Goal: Information Seeking & Learning: Obtain resource

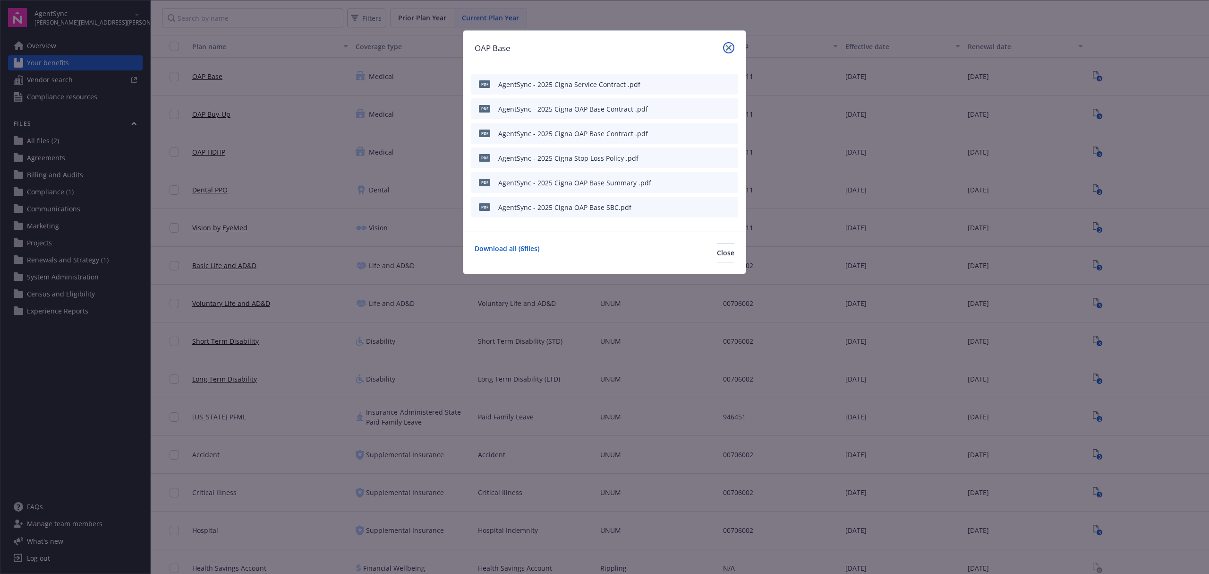
click at [728, 46] on icon "close" at bounding box center [729, 48] width 6 height 6
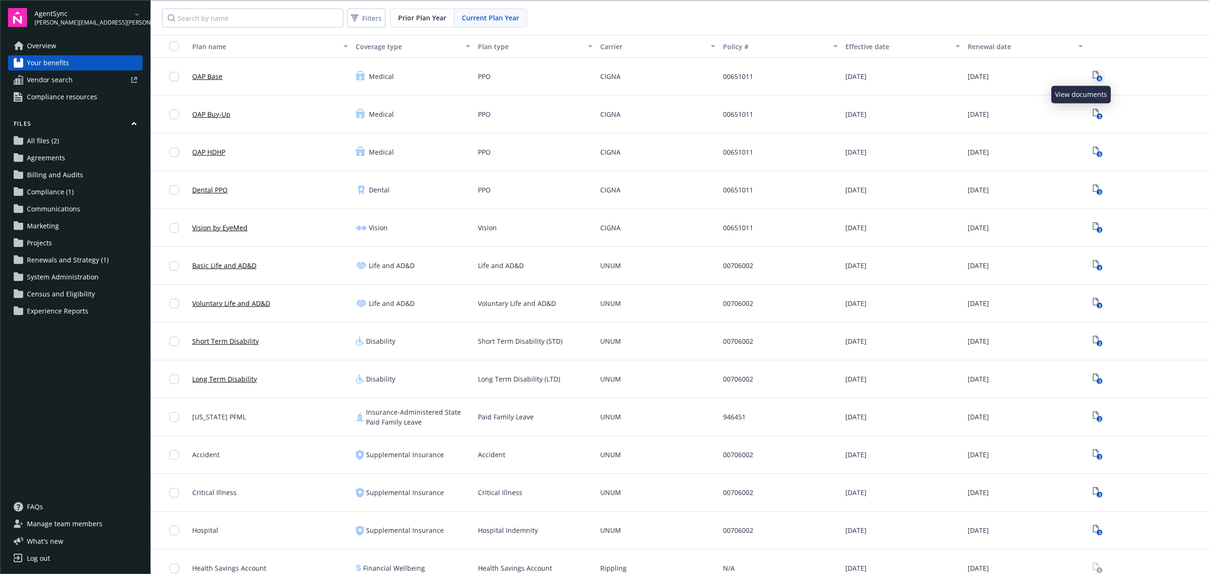
click at [1093, 75] on icon "6" at bounding box center [1098, 76] width 10 height 11
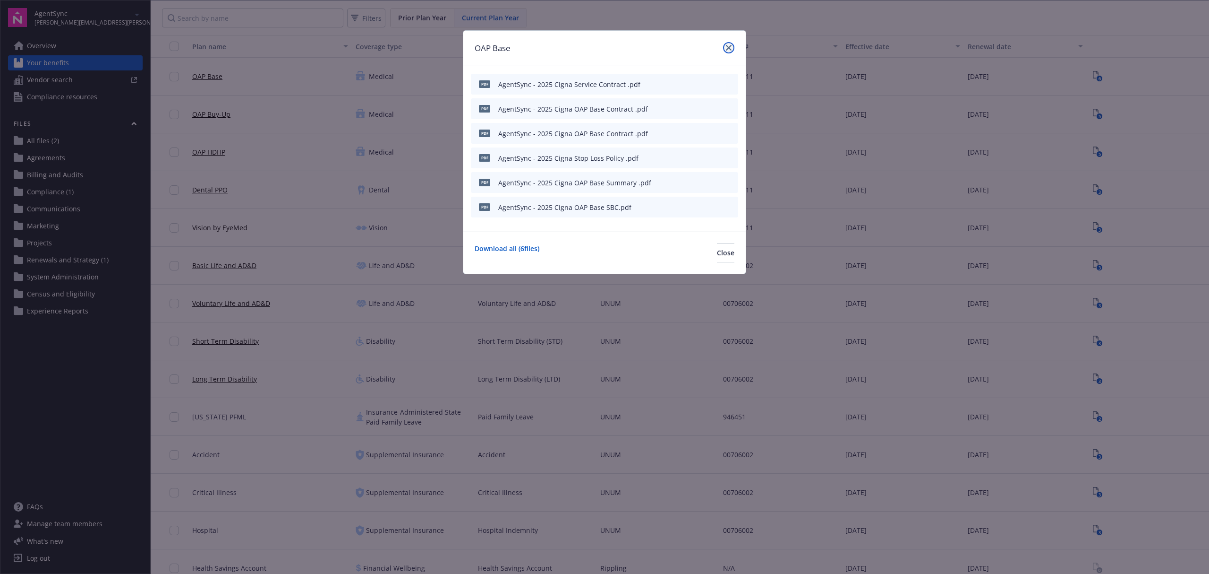
click at [730, 46] on icon "close" at bounding box center [729, 48] width 6 height 6
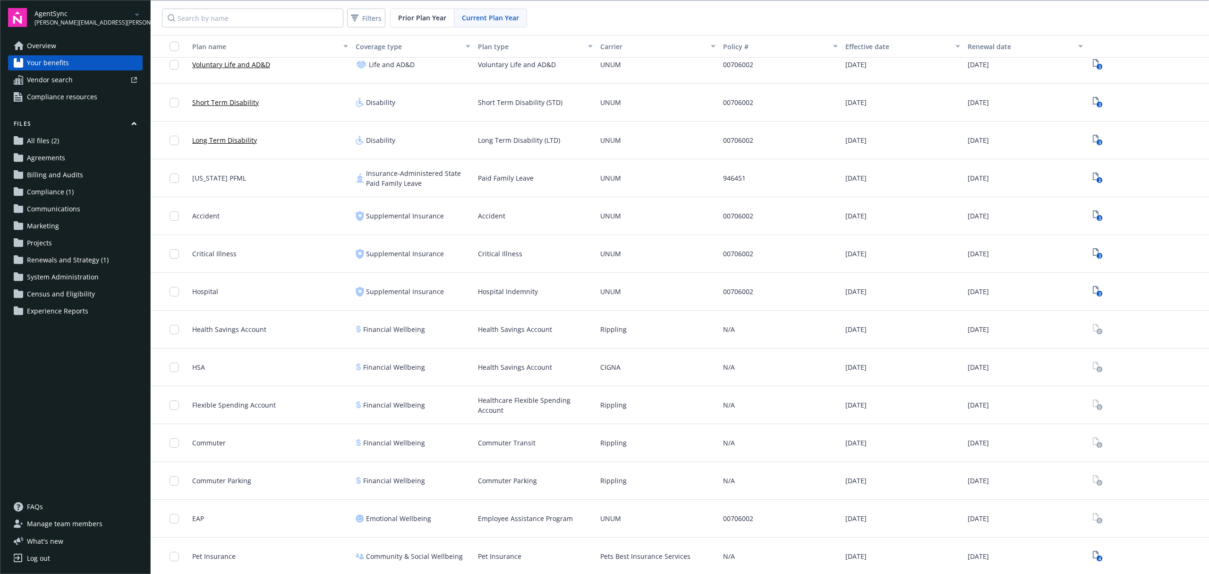
scroll to position [1, 0]
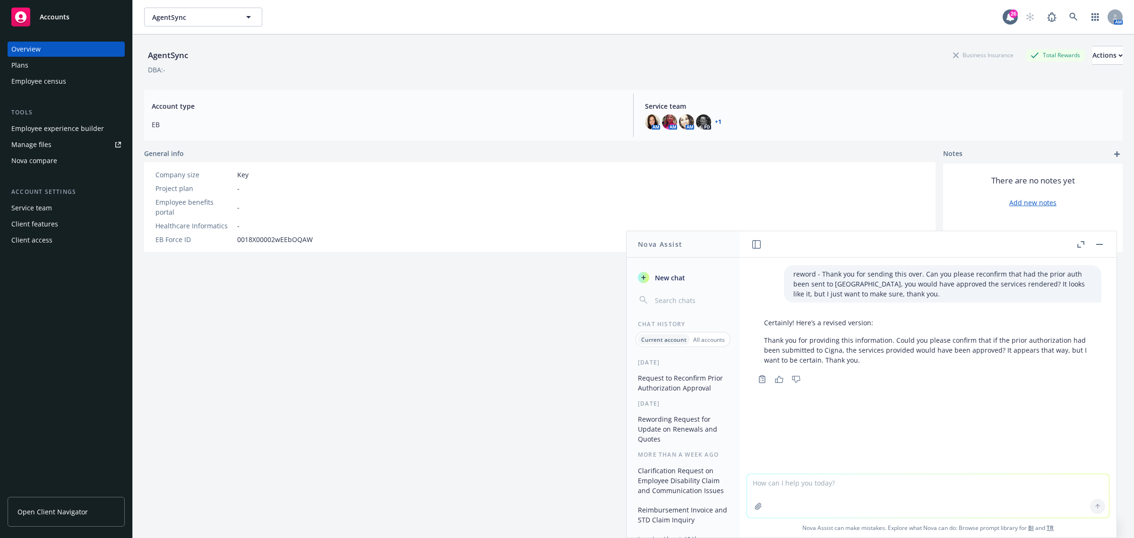
click at [855, 483] on textarea at bounding box center [928, 495] width 362 height 43
paste textarea "Hope you had a great weekend! Attached you will find your 2026 renewal decision…"
type textarea "reword - Hope you had a great weekend! Attached you will find your 2026 renewal…"
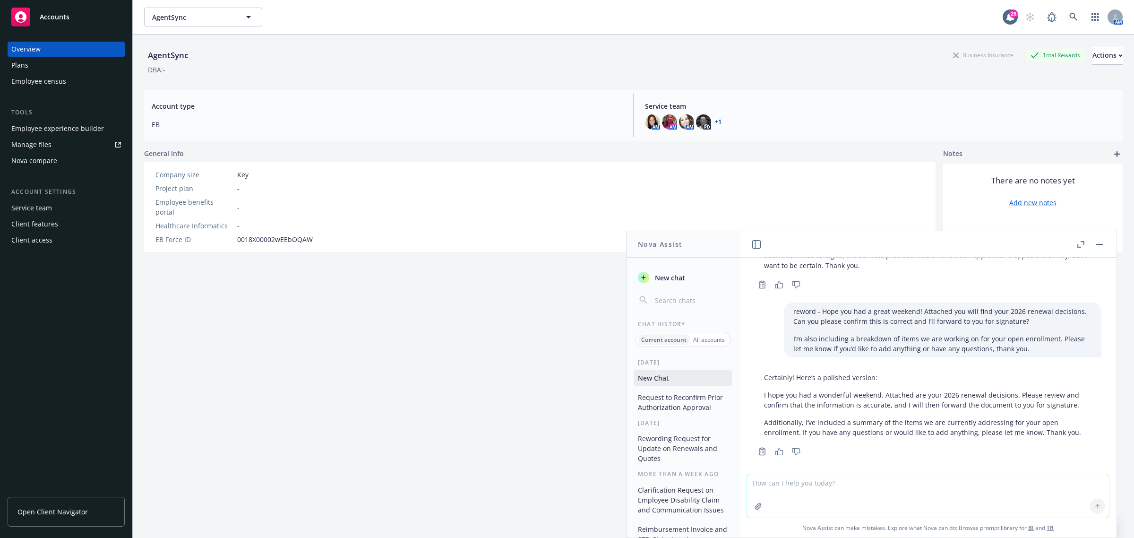
scroll to position [102, 0]
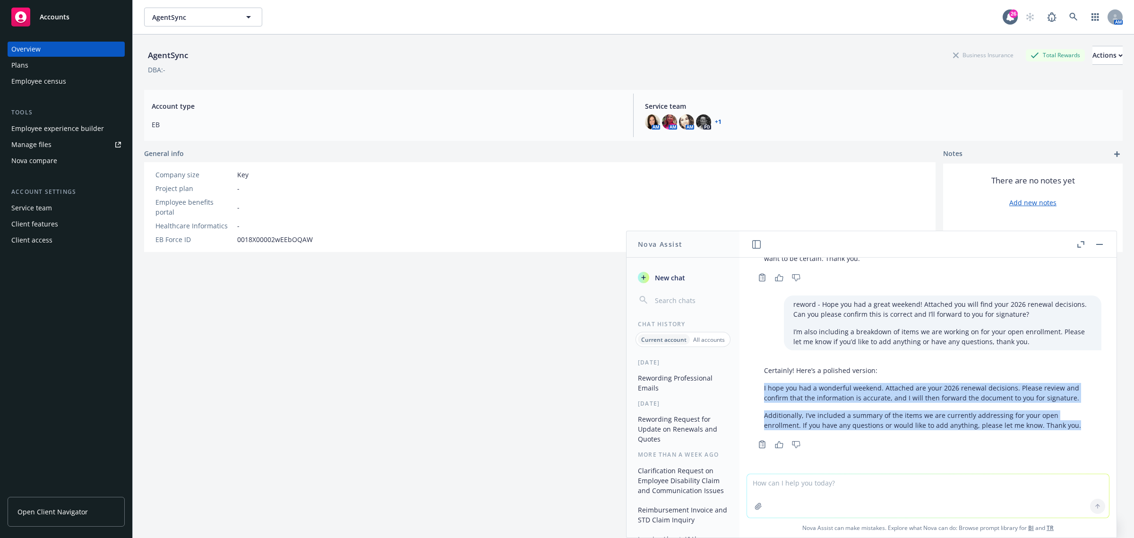
drag, startPoint x: 1073, startPoint y: 426, endPoint x: 757, endPoint y: 391, distance: 317.5
click at [757, 391] on div "Certainly! Here’s a polished version: I hope you had a wonderful weekend. Attac…" at bounding box center [927, 397] width 347 height 72
copy div "I hope you had a wonderful weekend. Attached are your 2026 renewal decisions. P…"
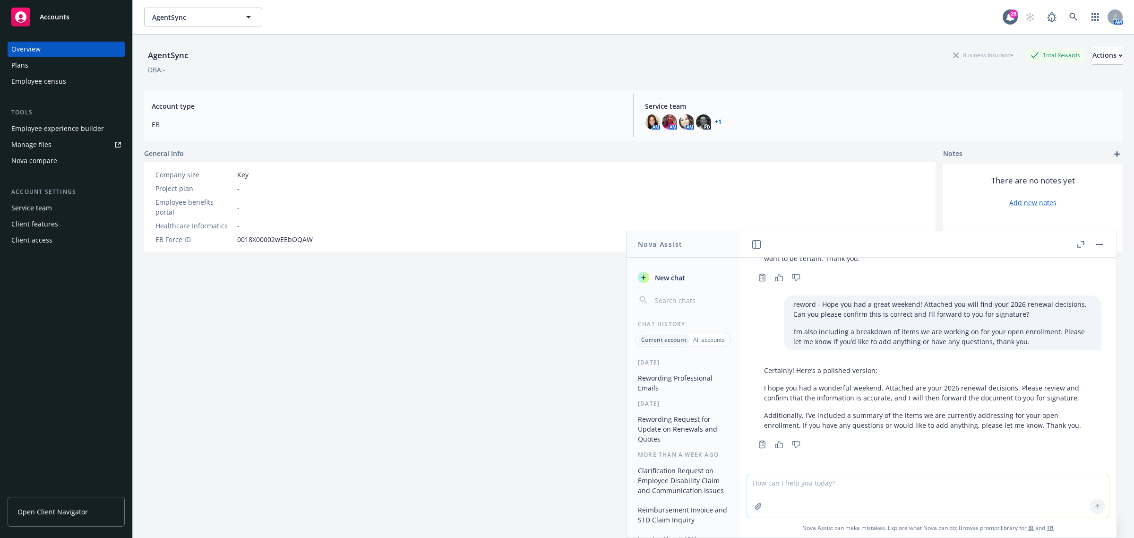
click at [77, 509] on span "Open Client Navigator" at bounding box center [52, 511] width 70 height 10
click at [773, 494] on textarea at bounding box center [928, 495] width 362 height 43
paste textarea "Cigna reached out regarding a claim for Jesse Peterson. Jesse was with Cigna fr…"
type textarea "reword - Cigna reached out regarding a claim for Jesse Peterson. Jesse was with…"
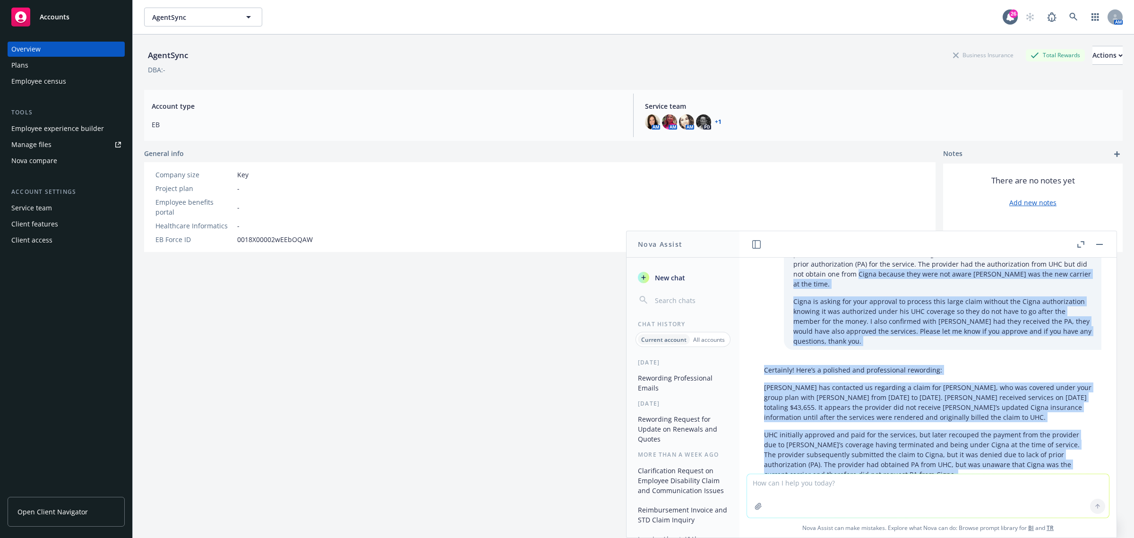
scroll to position [392, 0]
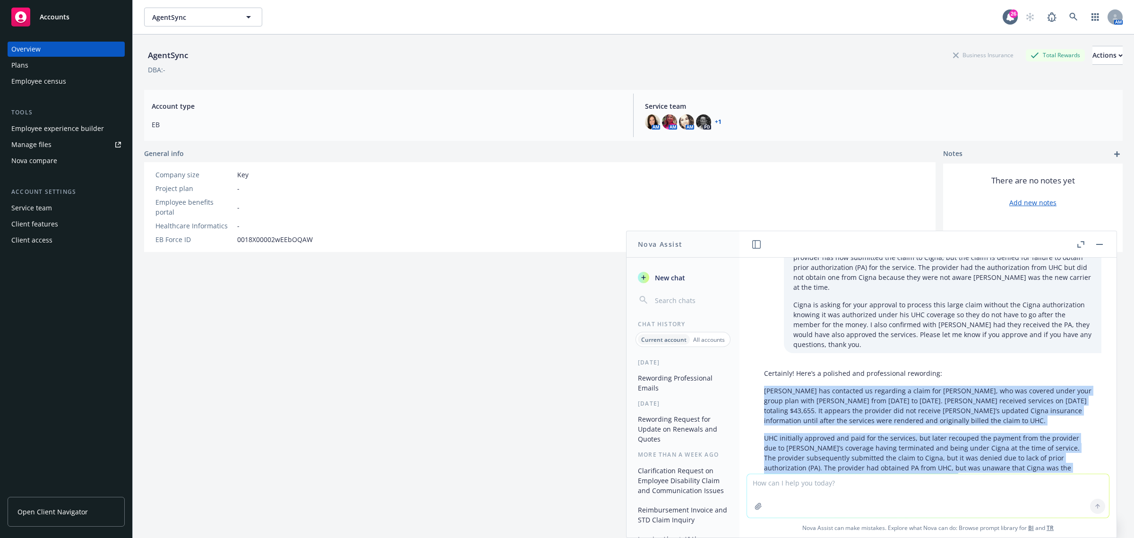
drag, startPoint x: 844, startPoint y: 426, endPoint x: 757, endPoint y: 372, distance: 102.3
click at [757, 372] on div "Certainly! Here’s a polished and professional rewording: Cigna has contacted us…" at bounding box center [927, 457] width 347 height 187
copy div "Cigna has contacted us regarding a claim for Jesse Peterson, who was covered un…"
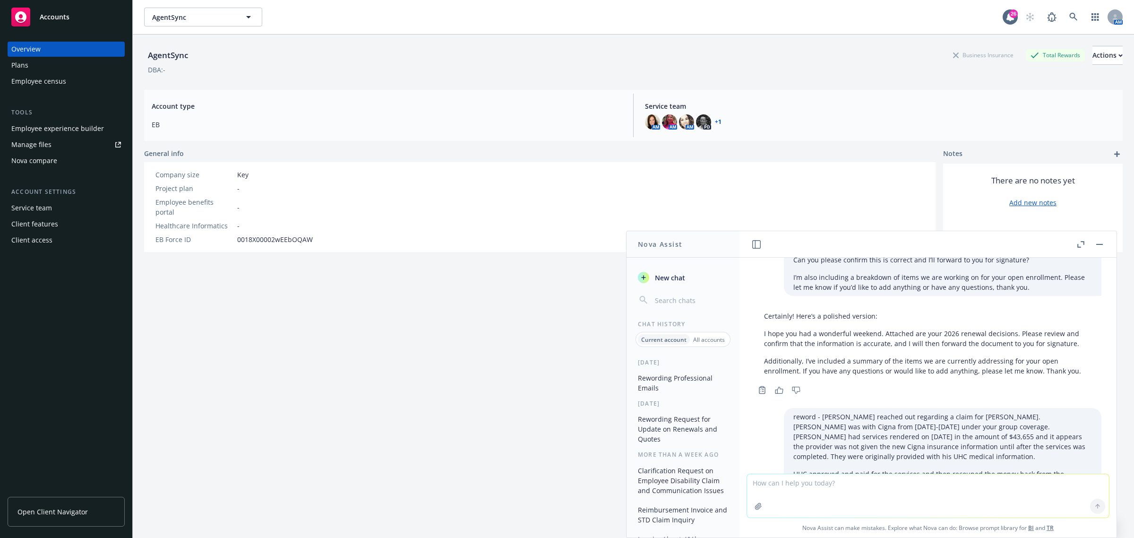
scroll to position [215, 0]
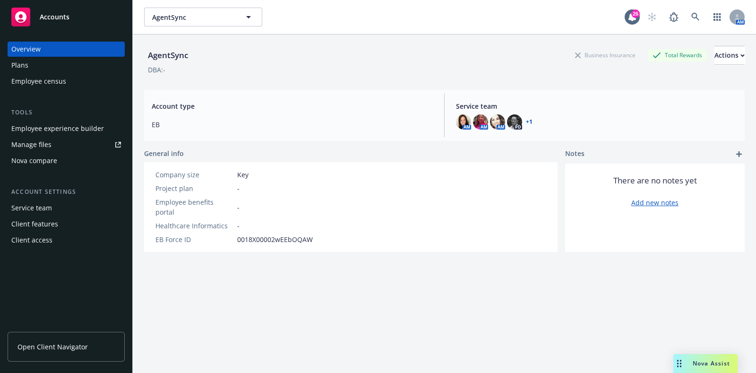
click at [702, 362] on span "Nova Assist" at bounding box center [711, 363] width 37 height 8
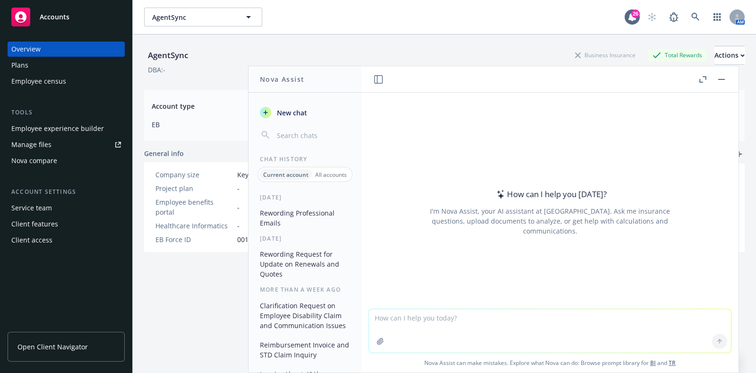
click at [478, 328] on textarea at bounding box center [550, 330] width 362 height 43
paste textarea "Our same dental plan will be available this year, but employees will have the o…"
type textarea "reword - Our same dental plan will be available this year, but employees will h…"
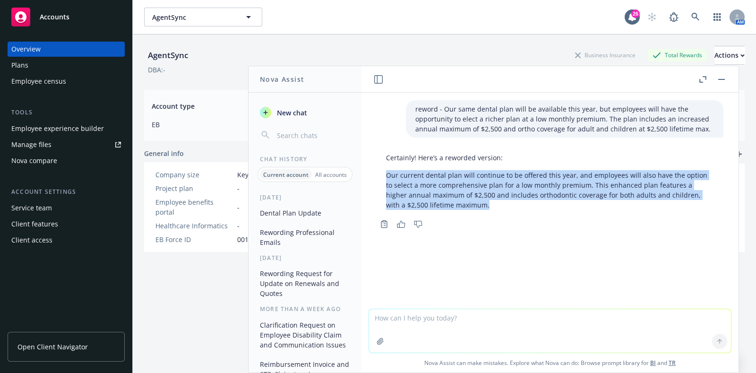
drag, startPoint x: 480, startPoint y: 206, endPoint x: 383, endPoint y: 174, distance: 102.8
click at [383, 174] on div "Certainly! Here’s a reworded version: Our current dental plan will continue to …" at bounding box center [550, 181] width 347 height 65
copy p "Our current dental plan will continue to be offered this year, and employees wi…"
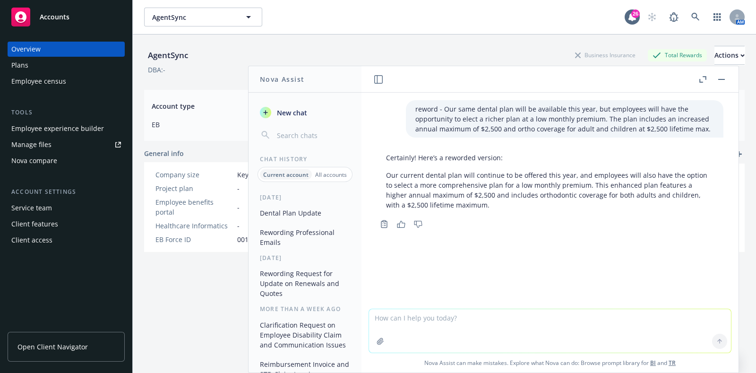
click at [455, 328] on textarea at bounding box center [550, 330] width 362 height 43
type textarea "make it more employee friendly"
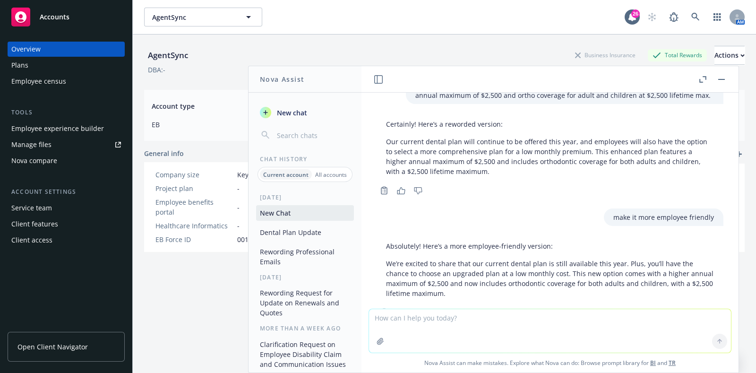
scroll to position [66, 0]
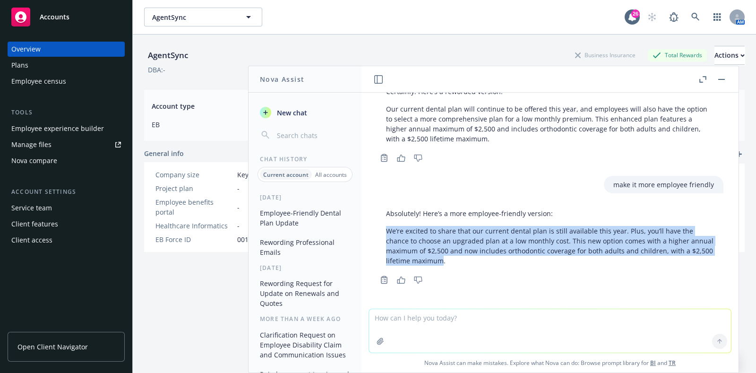
drag, startPoint x: 484, startPoint y: 264, endPoint x: 380, endPoint y: 223, distance: 111.4
click at [380, 223] on div "Absolutely! Here’s a more employee-friendly version: We’re excited to share tha…" at bounding box center [550, 237] width 347 height 65
copy p "We’re excited to share that our current dental plan is still available this yea…"
click at [61, 129] on div "Employee experience builder" at bounding box center [57, 128] width 93 height 15
click at [40, 63] on div "Plans" at bounding box center [66, 65] width 110 height 15
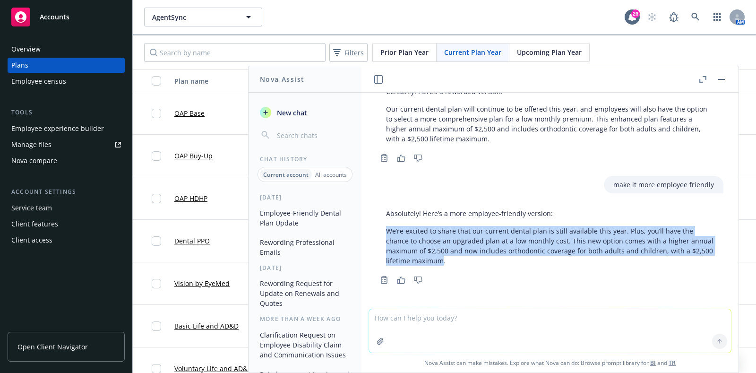
click at [717, 79] on button "button" at bounding box center [721, 79] width 11 height 11
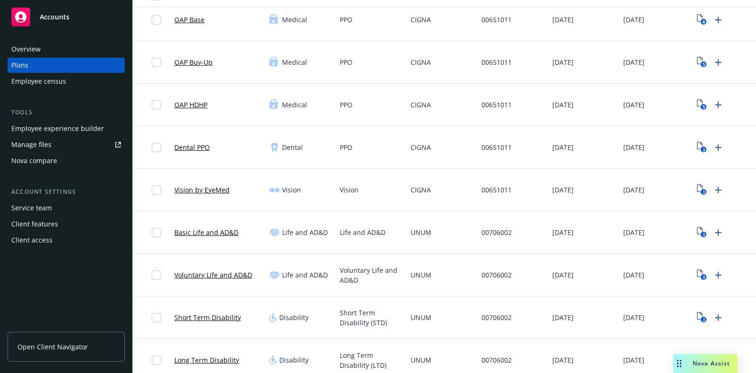
scroll to position [118, 0]
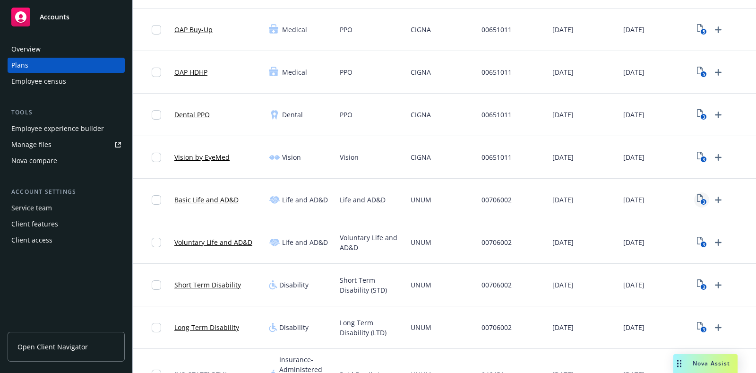
click at [701, 199] on rect "View Plan Documents" at bounding box center [703, 202] width 6 height 6
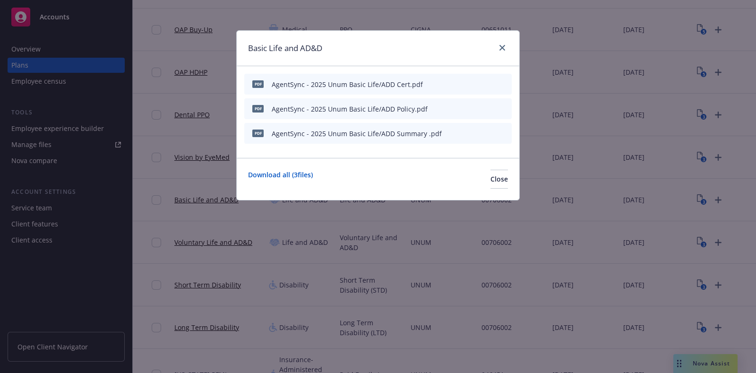
click at [486, 128] on div "pdf AgentSync - 2025 Unum Basic Life/ADD Summary .pdf" at bounding box center [377, 133] width 267 height 21
click at [486, 129] on button at bounding box center [488, 134] width 9 height 10
click at [489, 133] on icon "preview file" at bounding box center [487, 132] width 9 height 7
click at [495, 48] on div at bounding box center [500, 48] width 15 height 12
click at [501, 44] on link "close" at bounding box center [502, 47] width 11 height 11
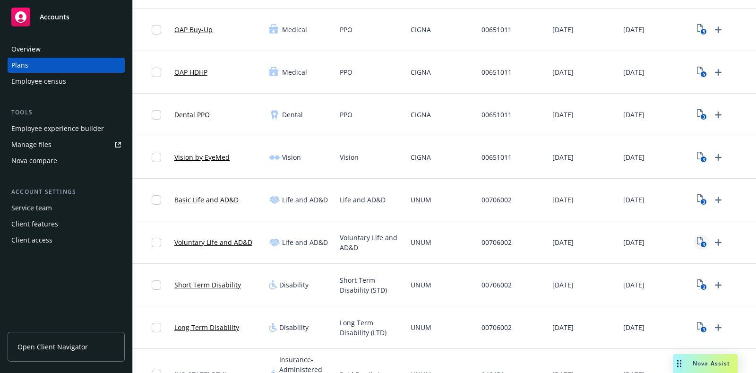
click at [703, 244] on text "3" at bounding box center [703, 244] width 2 height 6
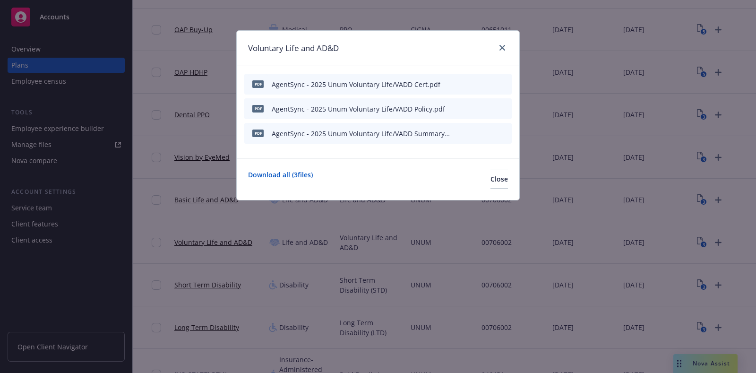
click at [490, 131] on icon "preview file" at bounding box center [487, 132] width 9 height 7
click at [500, 47] on icon "close" at bounding box center [502, 48] width 6 height 6
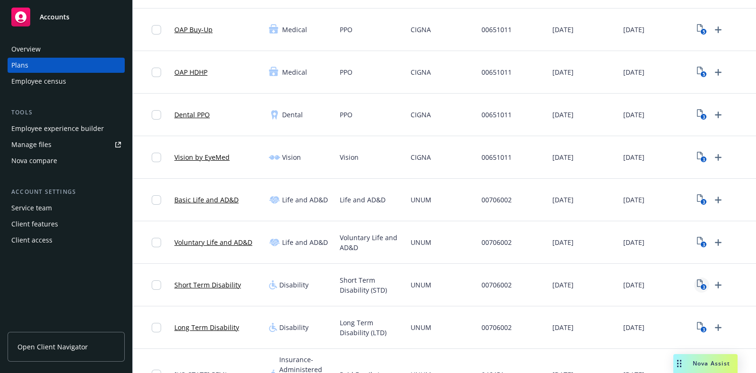
click at [698, 282] on icon "3" at bounding box center [702, 284] width 10 height 11
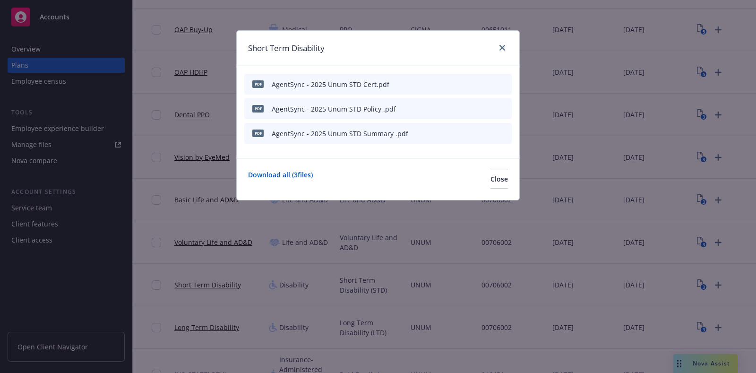
click at [489, 134] on icon "preview file" at bounding box center [487, 132] width 9 height 7
click at [502, 43] on link "close" at bounding box center [502, 47] width 11 height 11
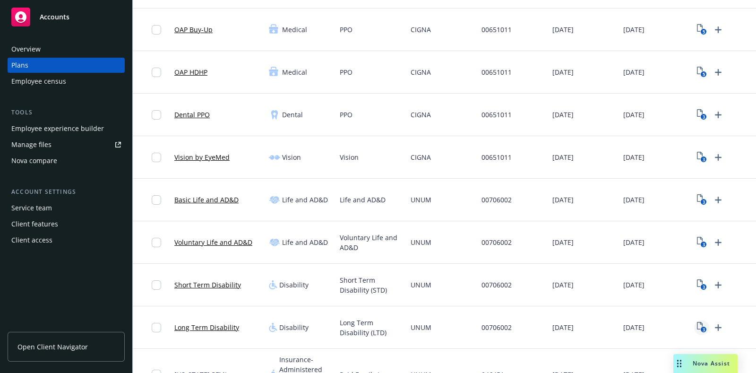
click at [702, 328] on text "3" at bounding box center [703, 329] width 2 height 6
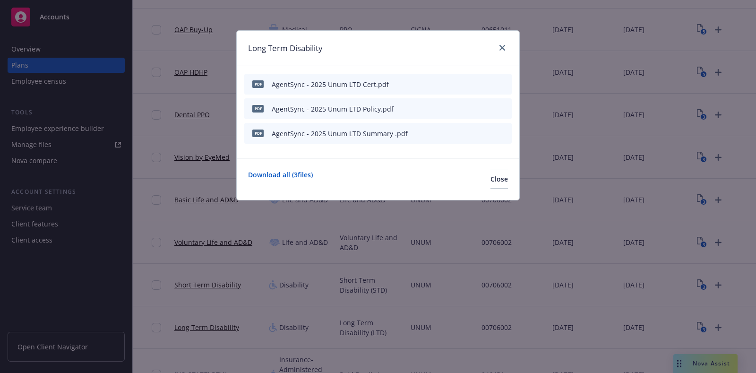
click at [487, 135] on icon "preview file" at bounding box center [487, 132] width 9 height 7
click at [498, 46] on link "close" at bounding box center [502, 47] width 11 height 11
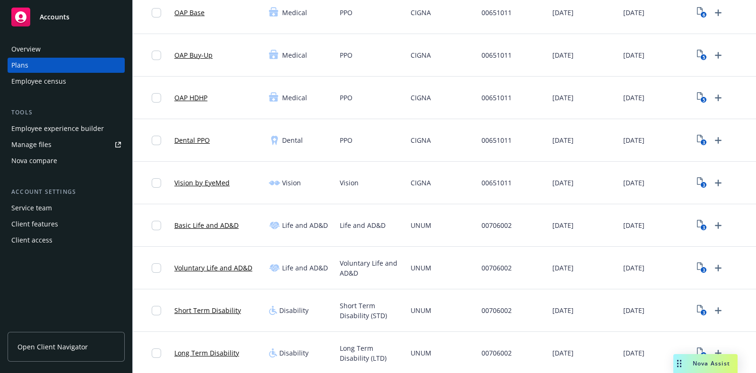
scroll to position [118, 0]
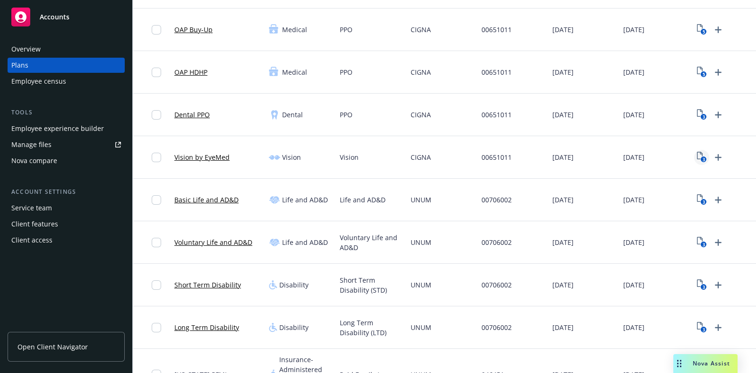
click at [702, 161] on rect "View Plan Documents" at bounding box center [703, 159] width 6 height 6
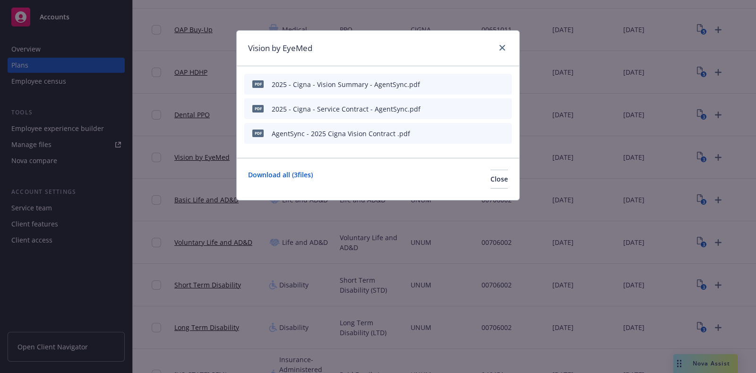
click at [485, 83] on icon "preview file" at bounding box center [487, 83] width 9 height 7
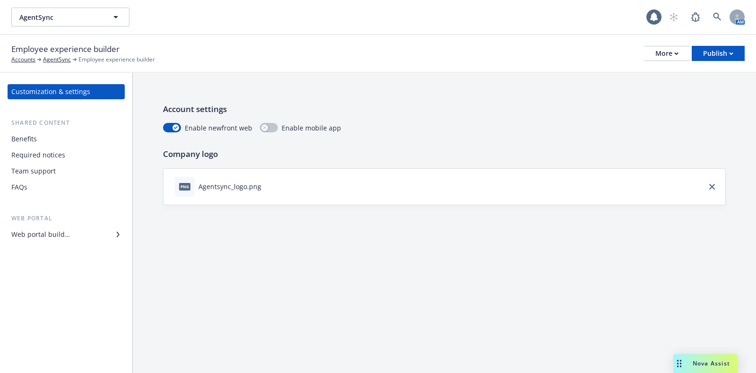
click at [668, 61] on div "Employee experience builder Accounts AgentSync Employee experience builder More…" at bounding box center [377, 53] width 733 height 21
click at [677, 53] on icon "button" at bounding box center [676, 53] width 4 height 3
click at [608, 93] on link "Copy portal link" at bounding box center [619, 93] width 140 height 19
